Goal: Information Seeking & Learning: Check status

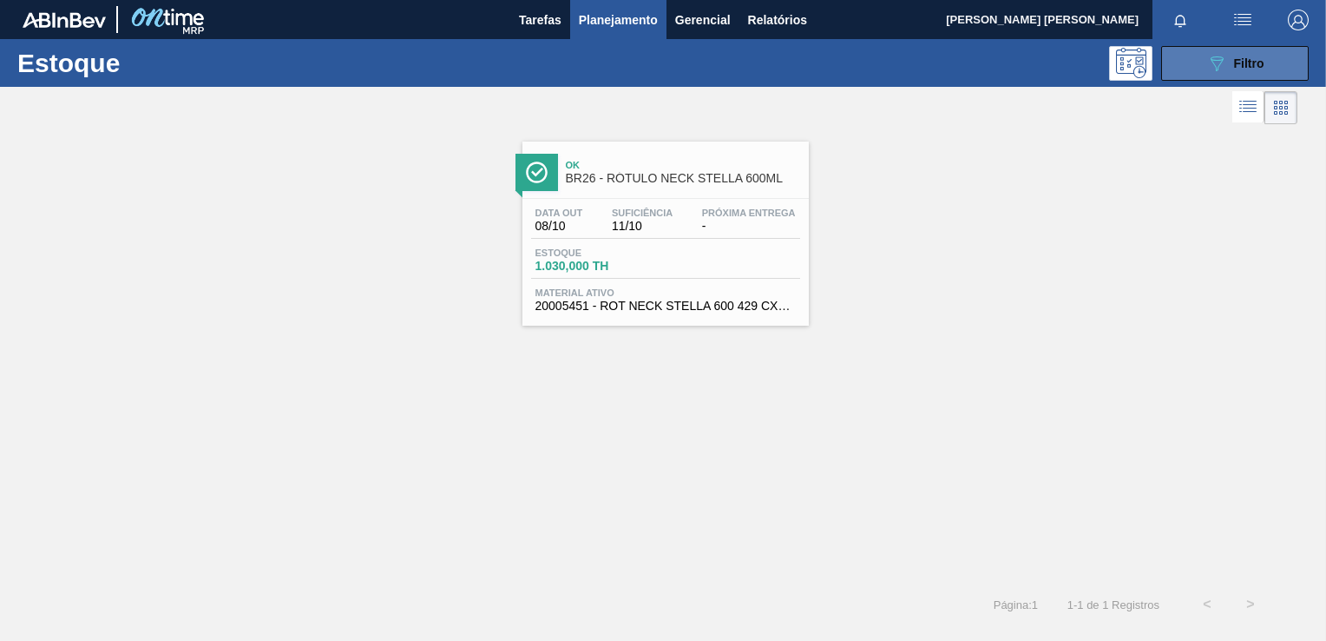
click at [1263, 63] on span "Filtro" at bounding box center [1249, 63] width 30 height 14
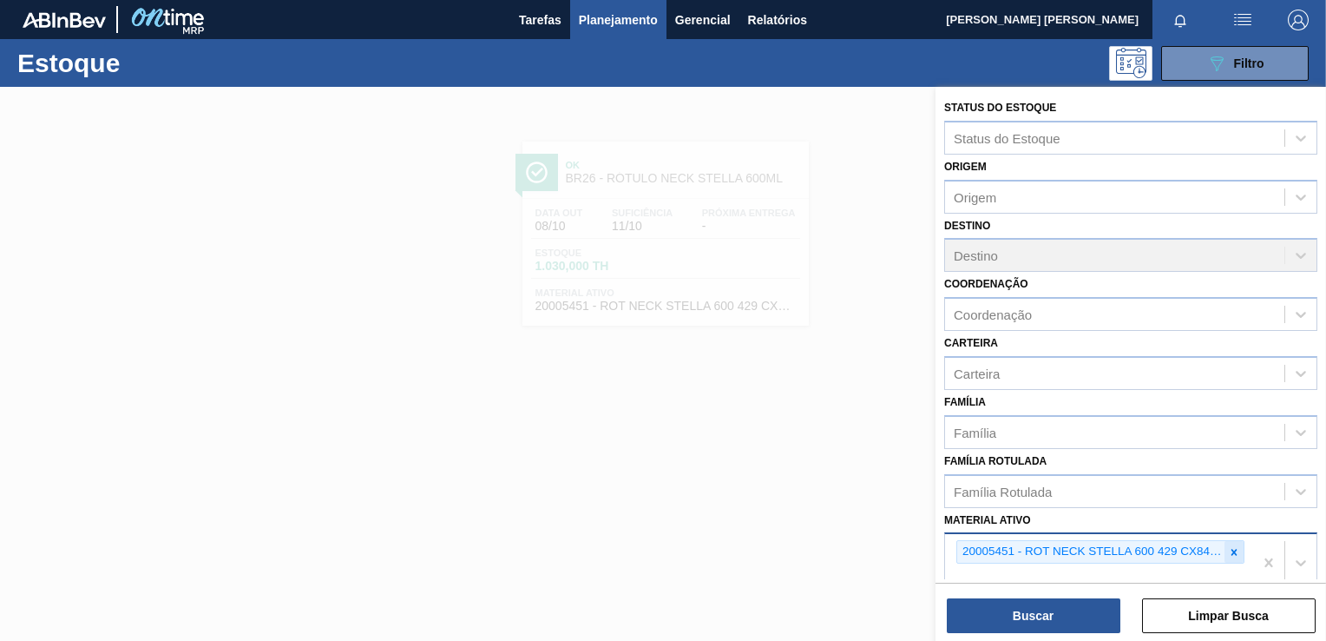
click at [1232, 549] on icon at bounding box center [1235, 552] width 6 height 6
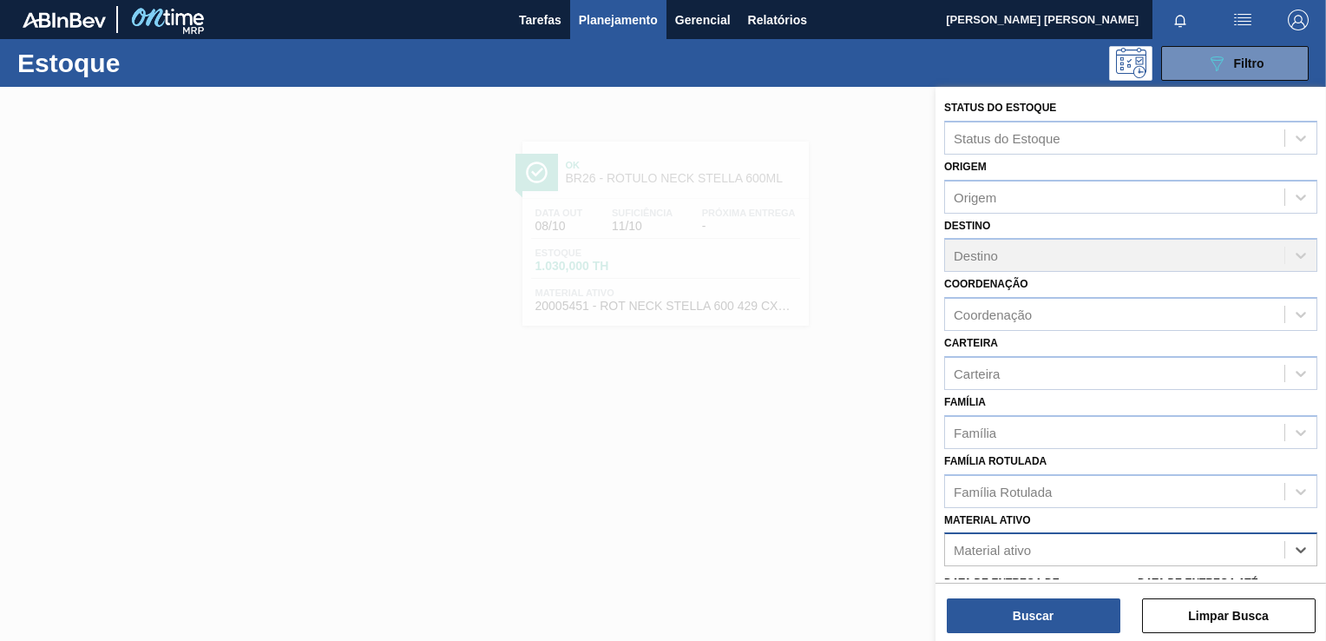
scroll to position [3, 0]
click at [1194, 538] on div "Material ativo" at bounding box center [1114, 547] width 339 height 25
type ativo "7403"
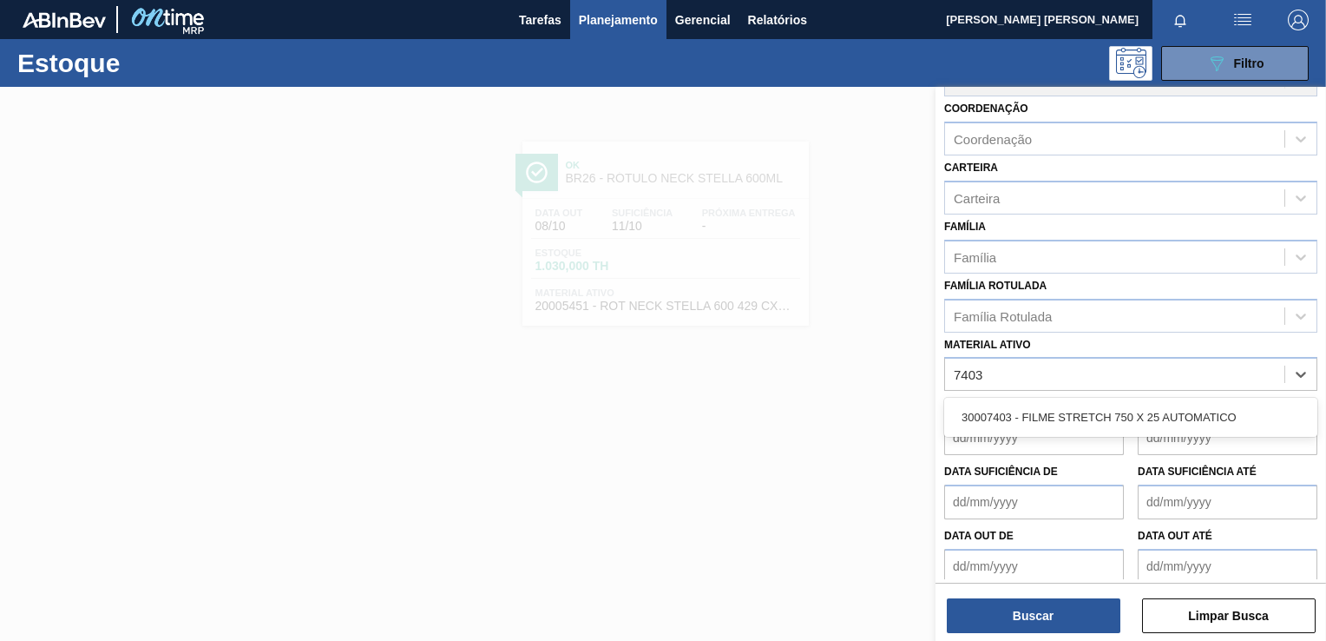
scroll to position [176, 0]
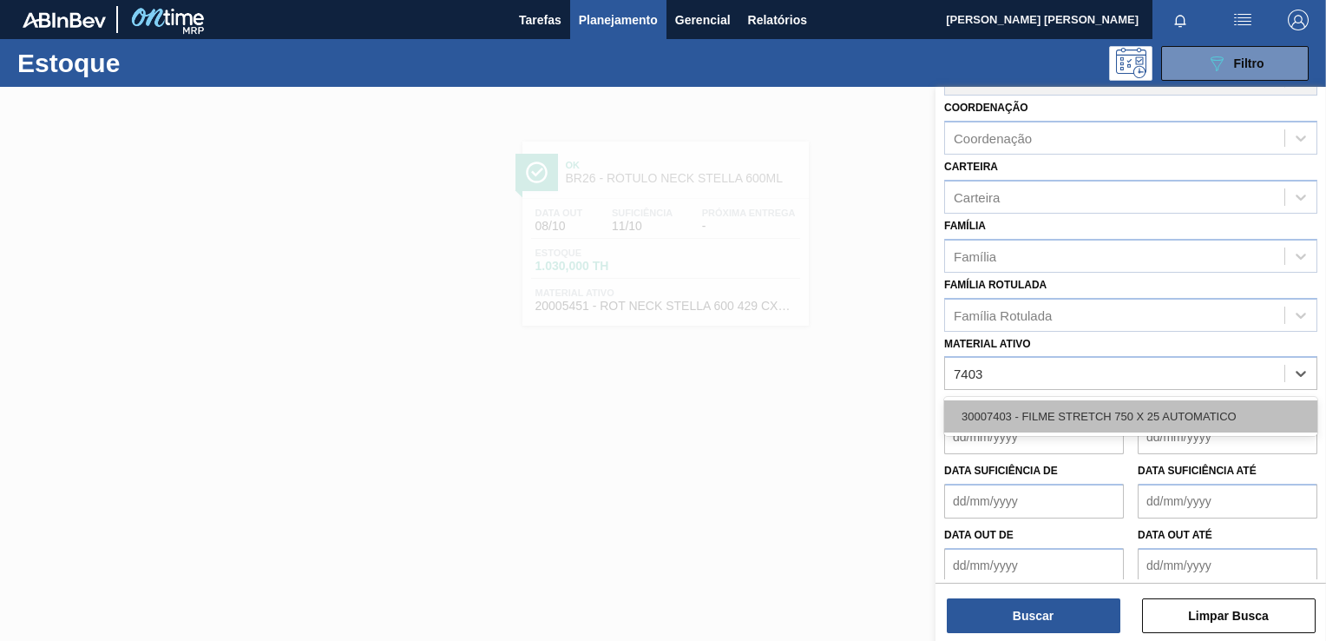
click at [1075, 423] on div "30007403 - FILME STRETCH 750 X 25 AUTOMATICO" at bounding box center [1130, 416] width 373 height 32
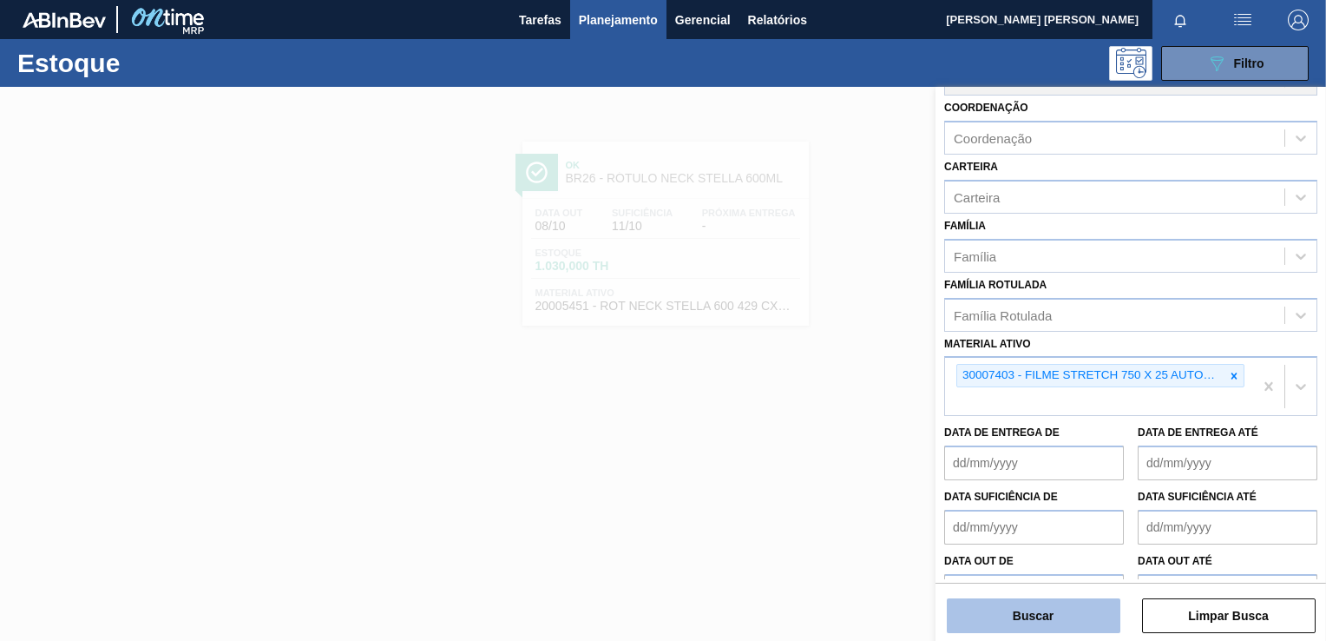
click at [1061, 601] on button "Buscar" at bounding box center [1034, 615] width 174 height 35
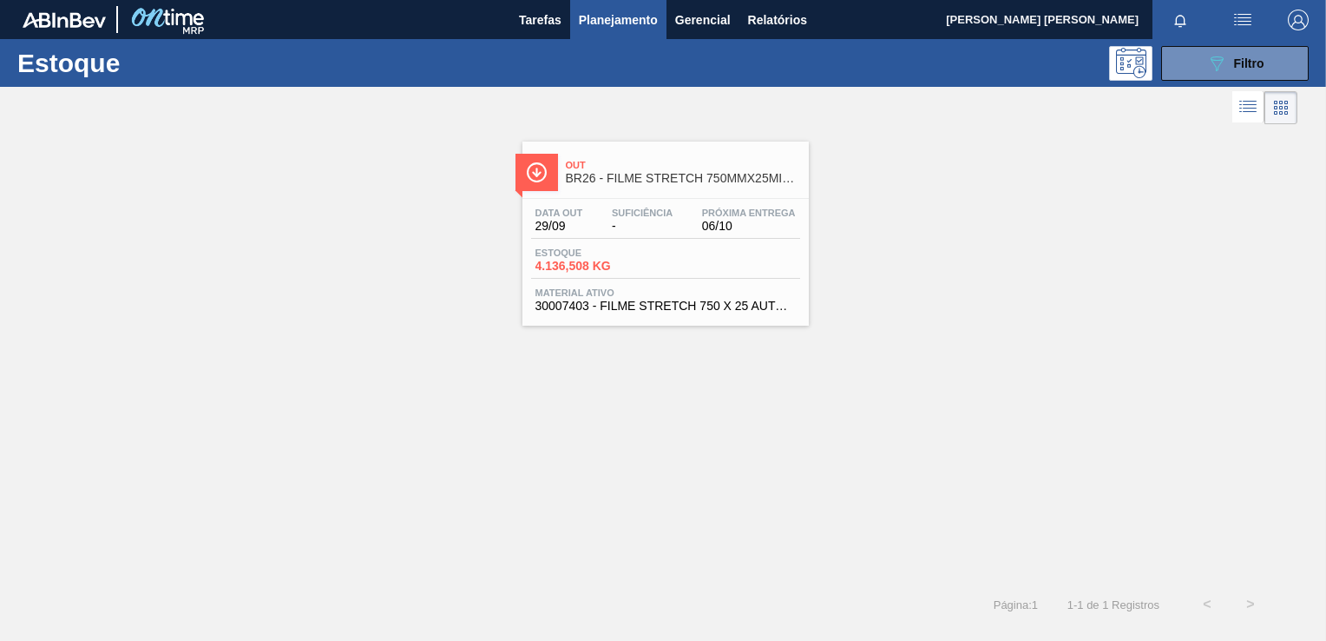
click at [633, 245] on div "Data out 29/09 Suficiência - Próxima Entrega 06/10 Estoque 4.136,508 KG Materia…" at bounding box center [666, 258] width 286 height 118
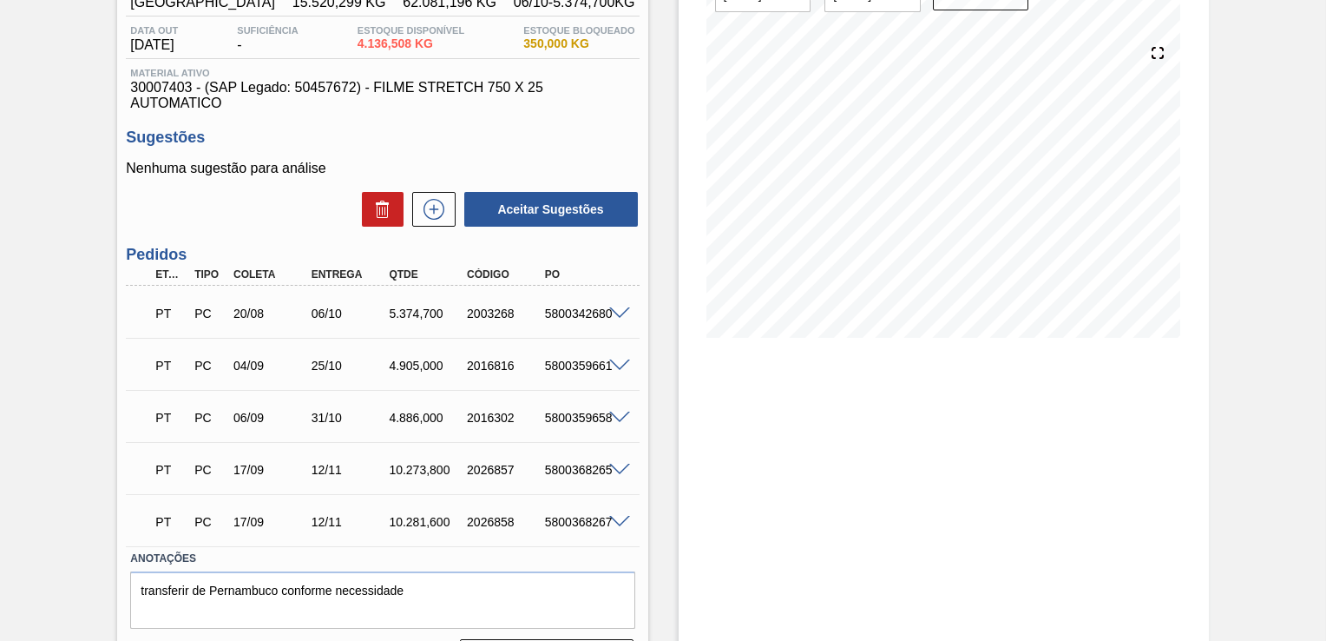
scroll to position [174, 0]
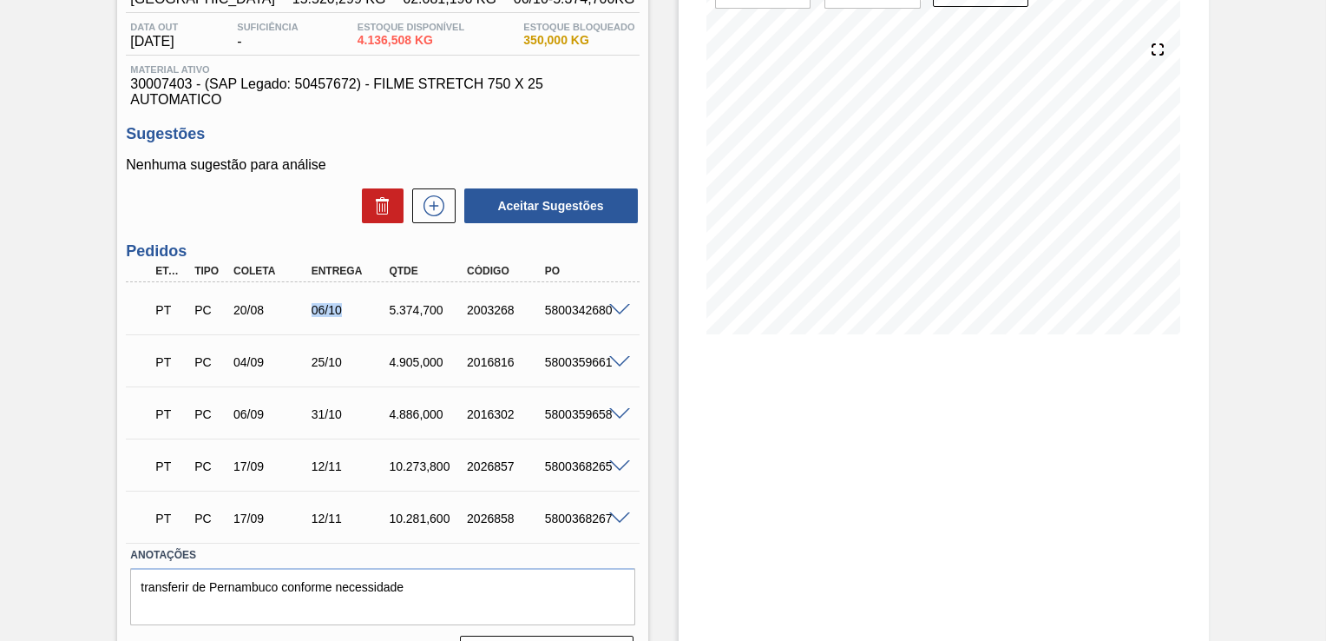
drag, startPoint x: 311, startPoint y: 306, endPoint x: 344, endPoint y: 309, distance: 33.2
click at [344, 309] on div "06/10" at bounding box center [349, 310] width 85 height 14
drag, startPoint x: 344, startPoint y: 309, endPoint x: 326, endPoint y: 309, distance: 18.2
click at [326, 309] on div "06/10" at bounding box center [349, 310] width 85 height 14
click at [405, 158] on p "Nenhuma sugestão para análise" at bounding box center [382, 165] width 513 height 16
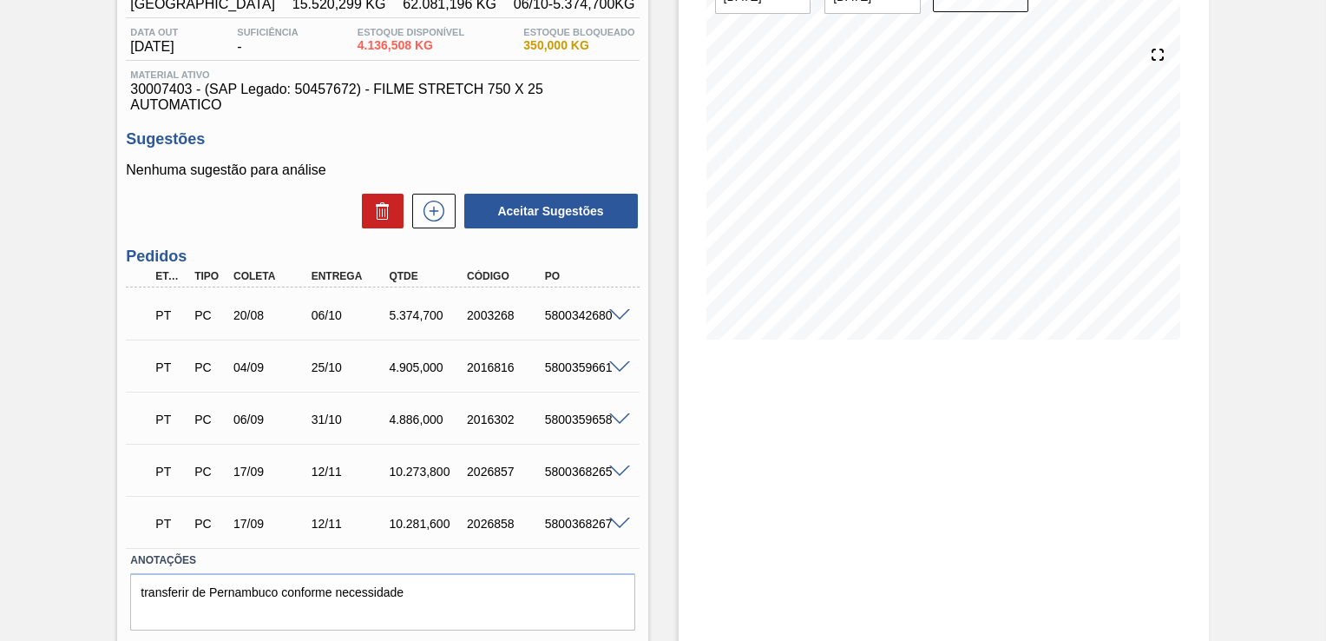
scroll to position [0, 0]
